Goal: Navigation & Orientation: Find specific page/section

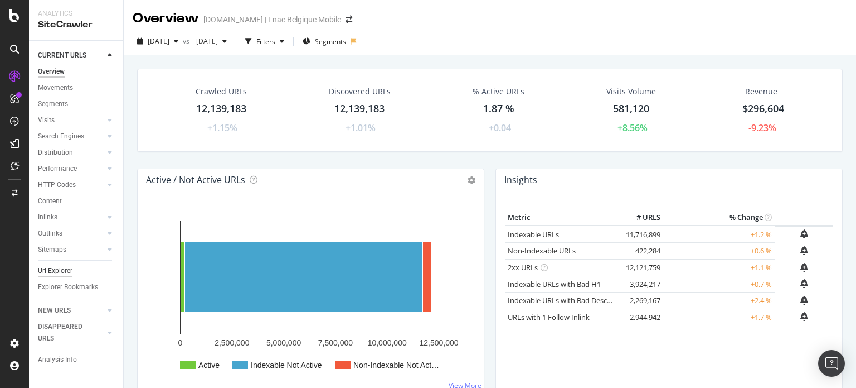
click at [64, 272] on div "Url Explorer" at bounding box center [55, 271] width 35 height 12
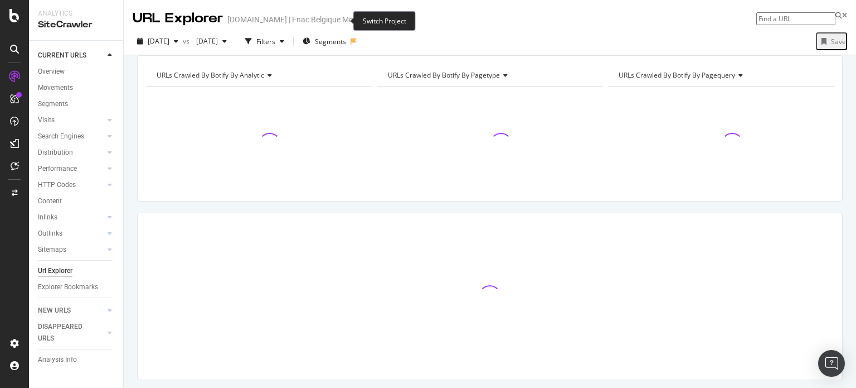
click at [370, 23] on icon "arrow-right-arrow-left" at bounding box center [373, 20] width 7 height 8
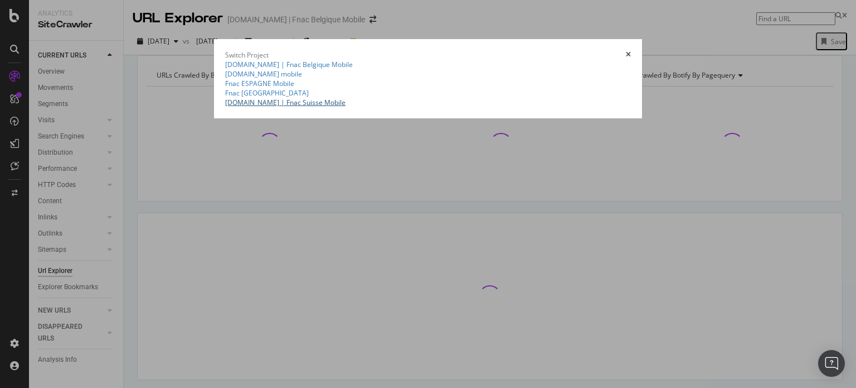
click at [225, 107] on link "[DOMAIN_NAME] | Fnac Suisse Mobile" at bounding box center [285, 102] width 120 height 9
